Goal: Information Seeking & Learning: Stay updated

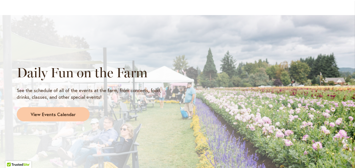
scroll to position [469, 0]
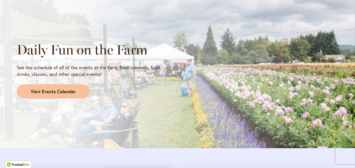
click at [63, 86] on link "View Events Calendar" at bounding box center [53, 91] width 73 height 15
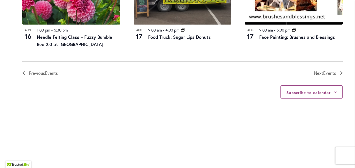
scroll to position [692, 0]
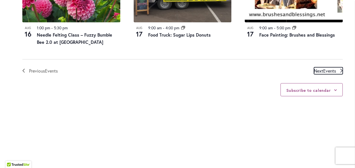
click at [320, 67] on span "Next Events" at bounding box center [325, 70] width 22 height 7
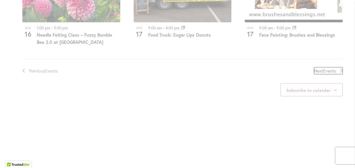
scroll to position [264, 0]
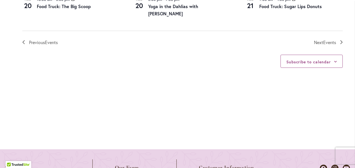
scroll to position [722, 0]
